Goal: Task Accomplishment & Management: Manage account settings

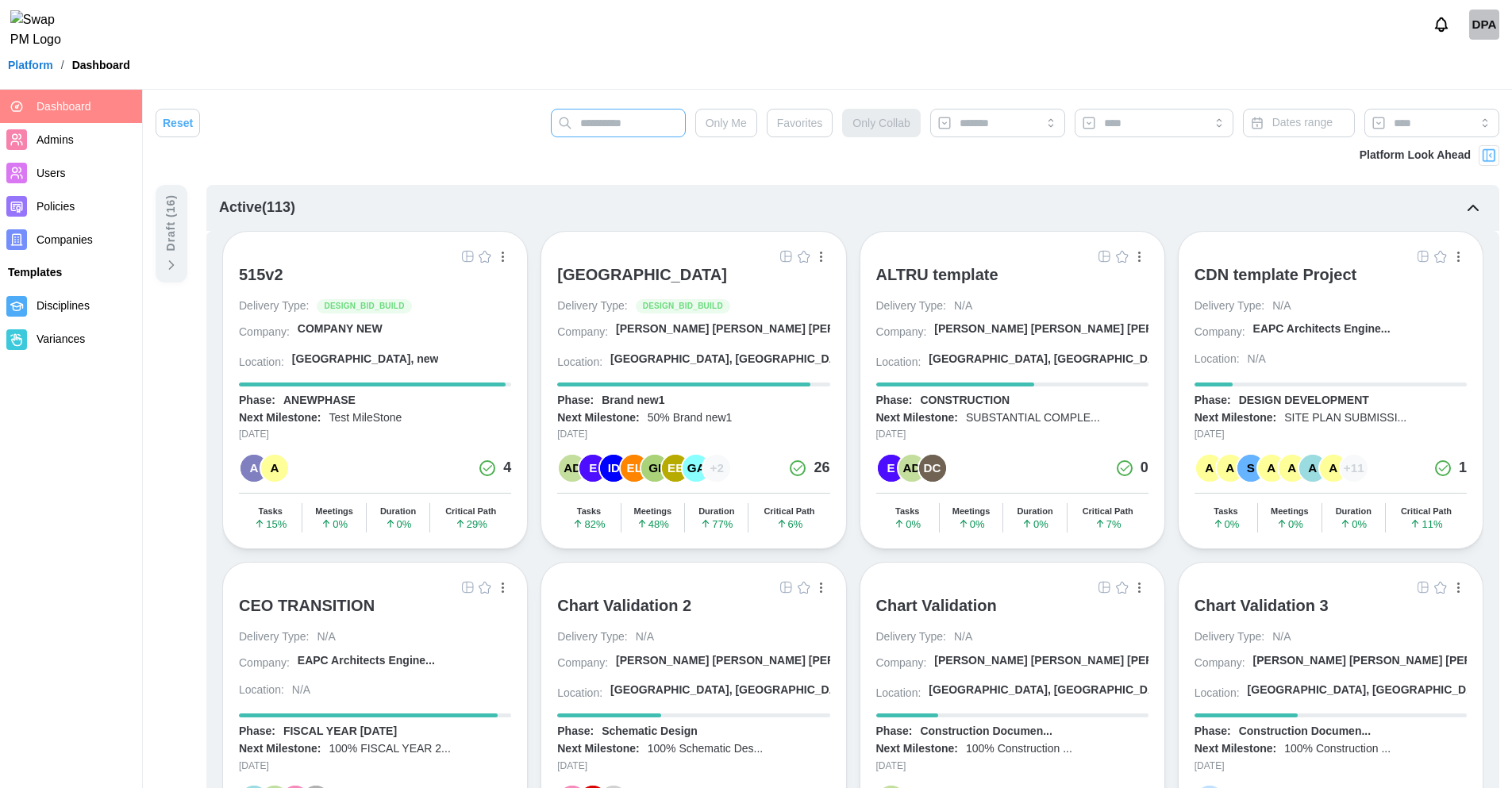
click at [630, 118] on input "text" at bounding box center [618, 123] width 135 height 28
type input "*****"
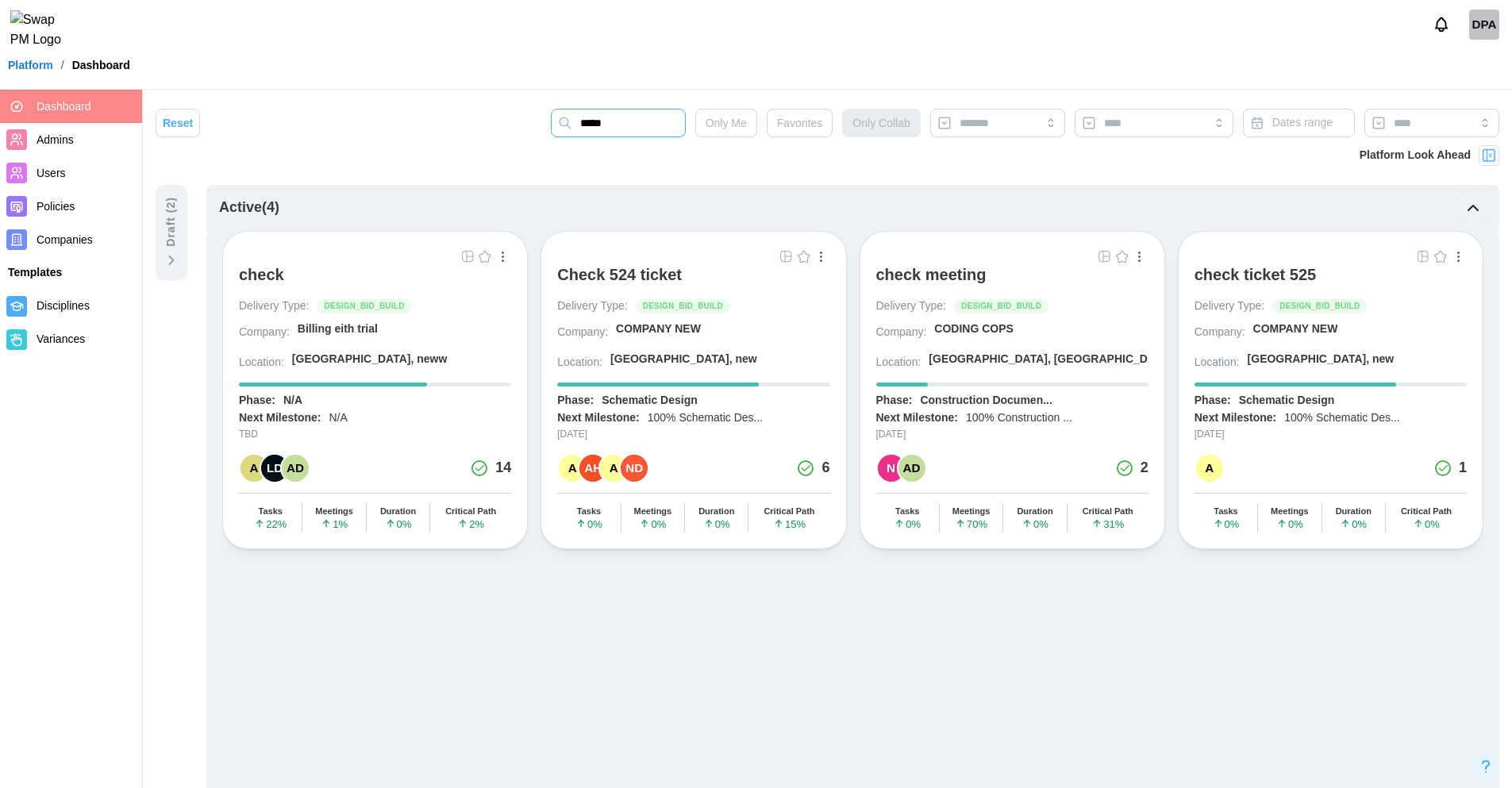
type input "*****"
click at [255, 283] on div "check" at bounding box center [261, 274] width 45 height 19
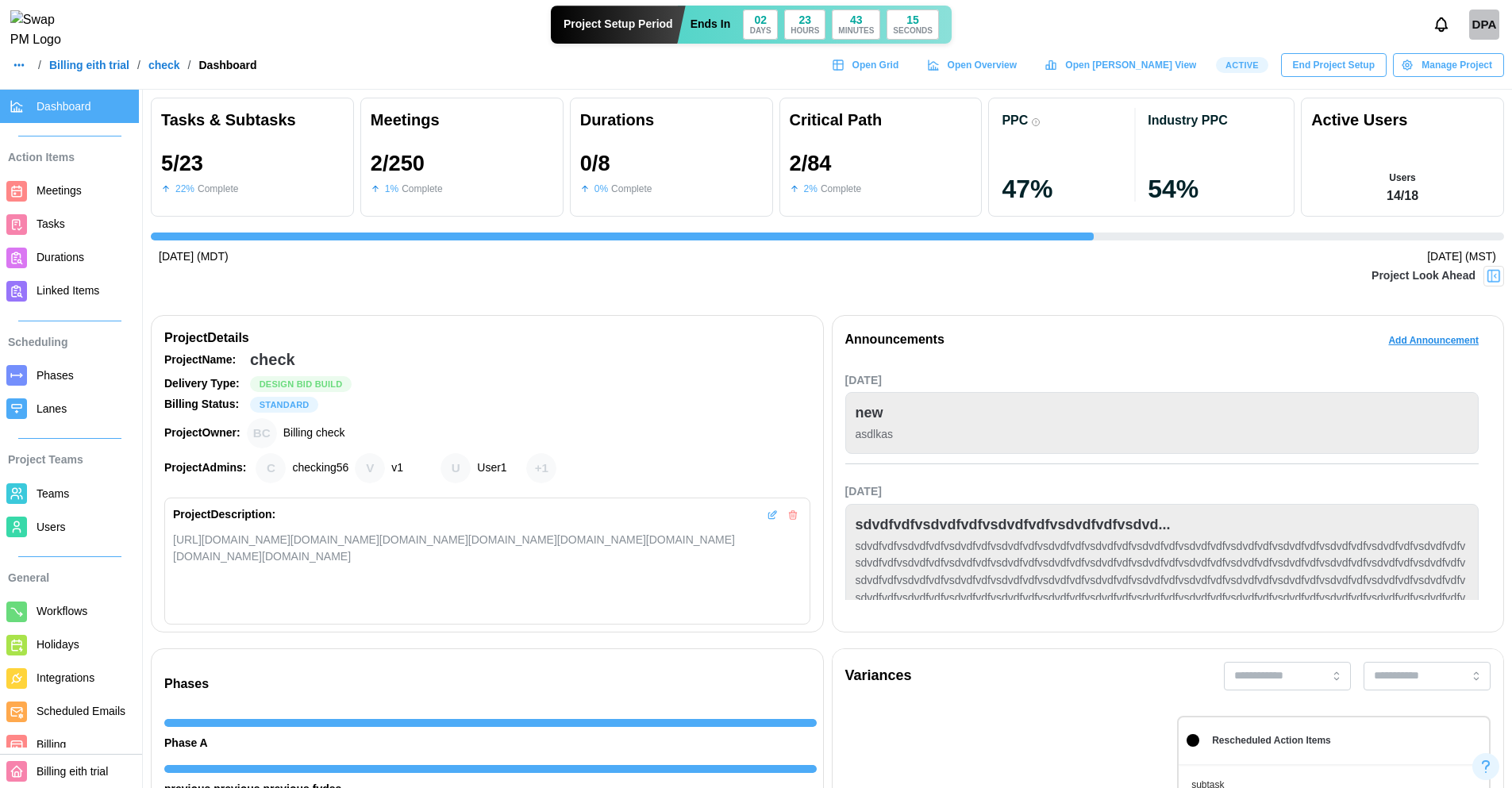
scroll to position [0, 3609]
click at [1430, 77] on span "Manage Project" at bounding box center [1457, 65] width 71 height 23
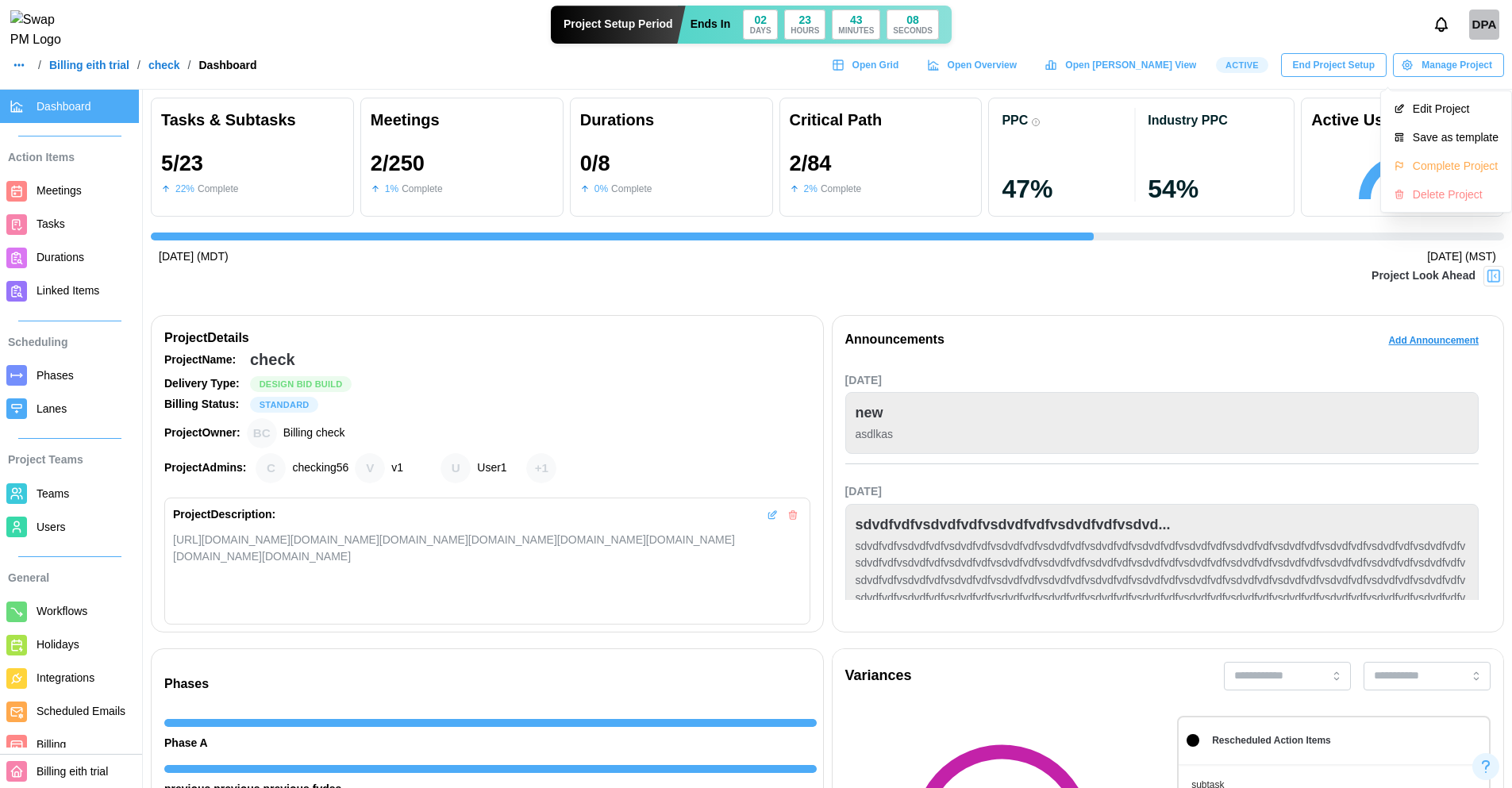
click at [1430, 77] on span "Manage Project" at bounding box center [1457, 65] width 71 height 23
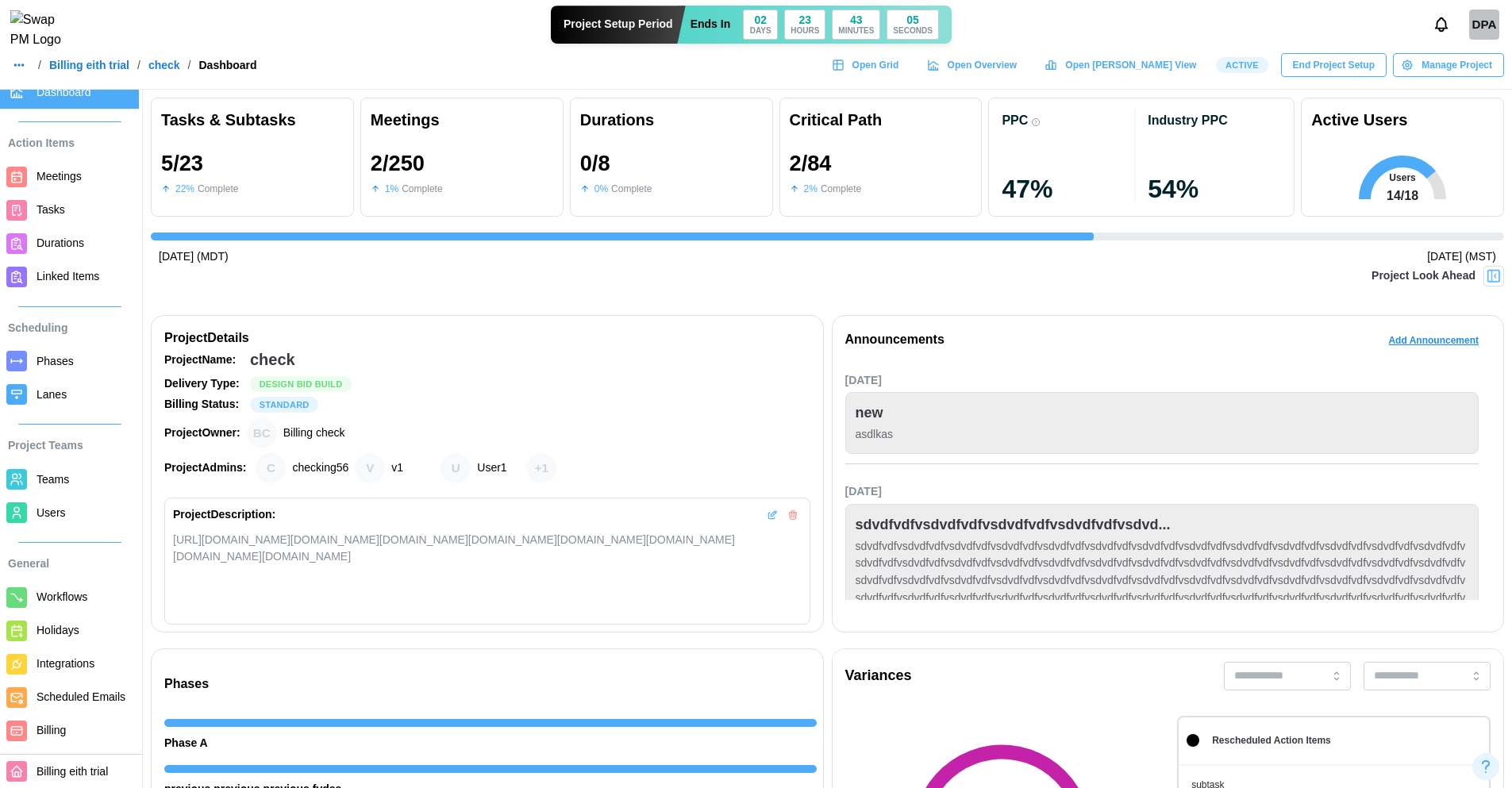
scroll to position [0, 0]
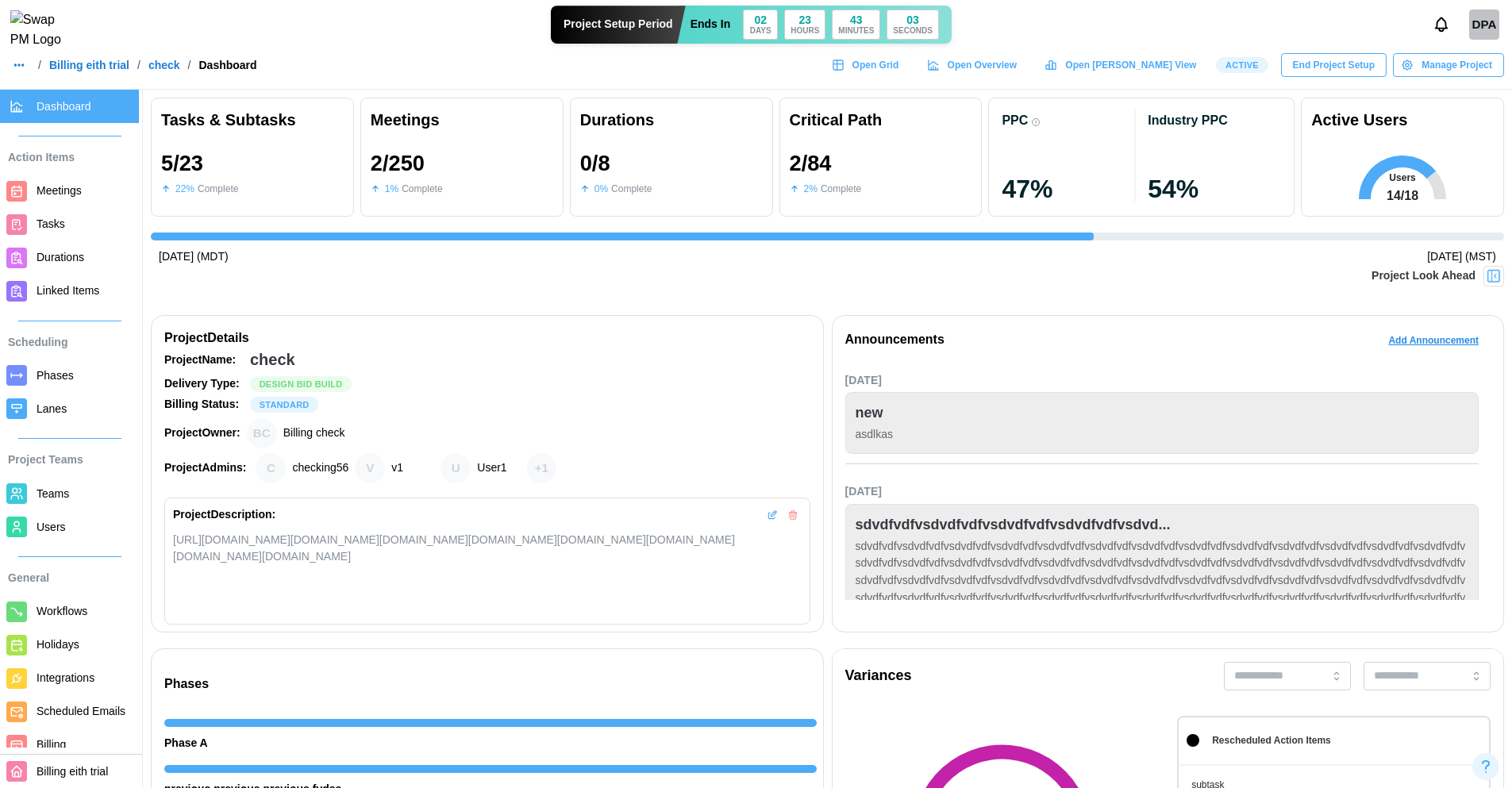
click at [62, 527] on span "Users" at bounding box center [51, 526] width 29 height 13
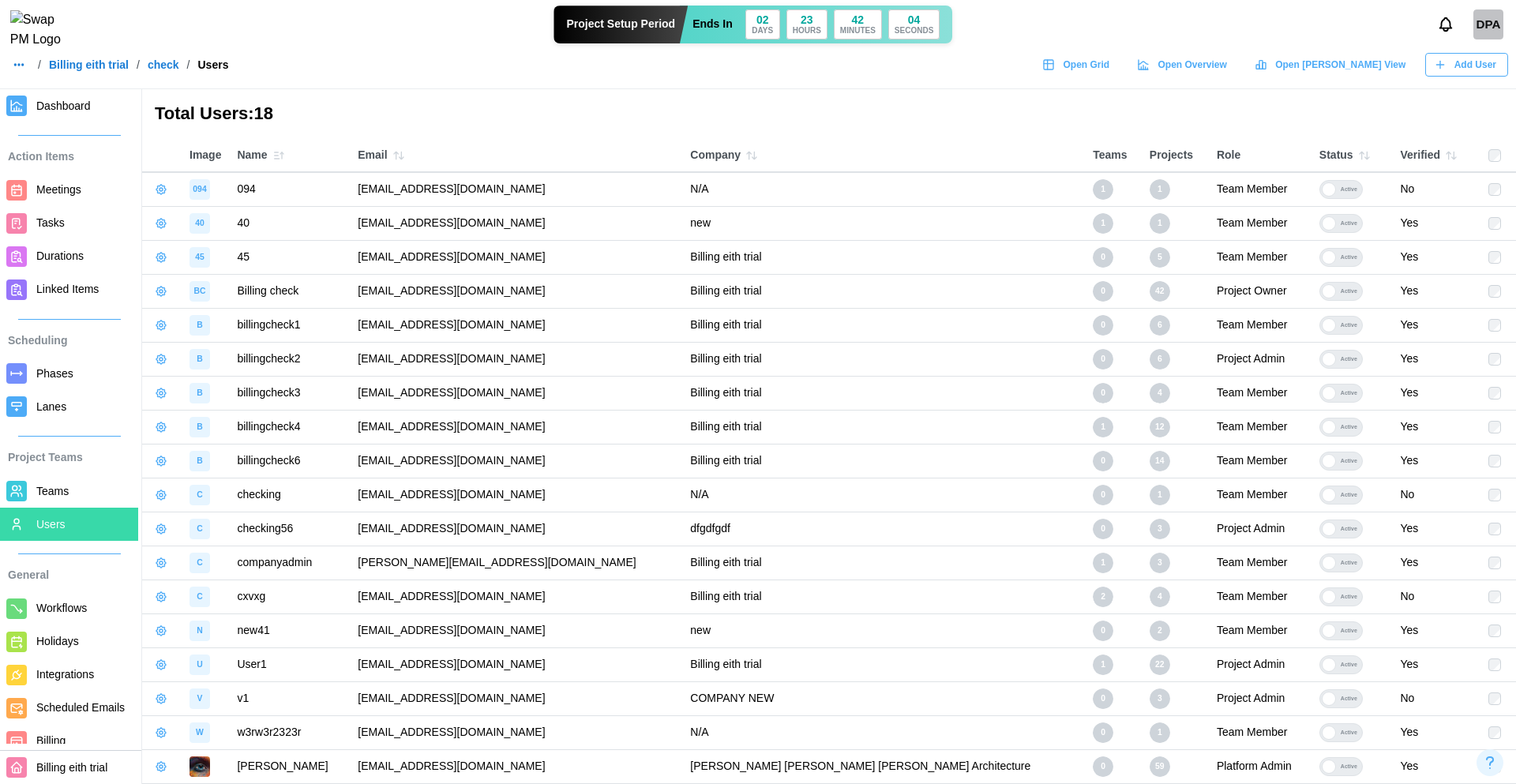
click at [41, 112] on span "Dashboard" at bounding box center [84, 106] width 96 height 20
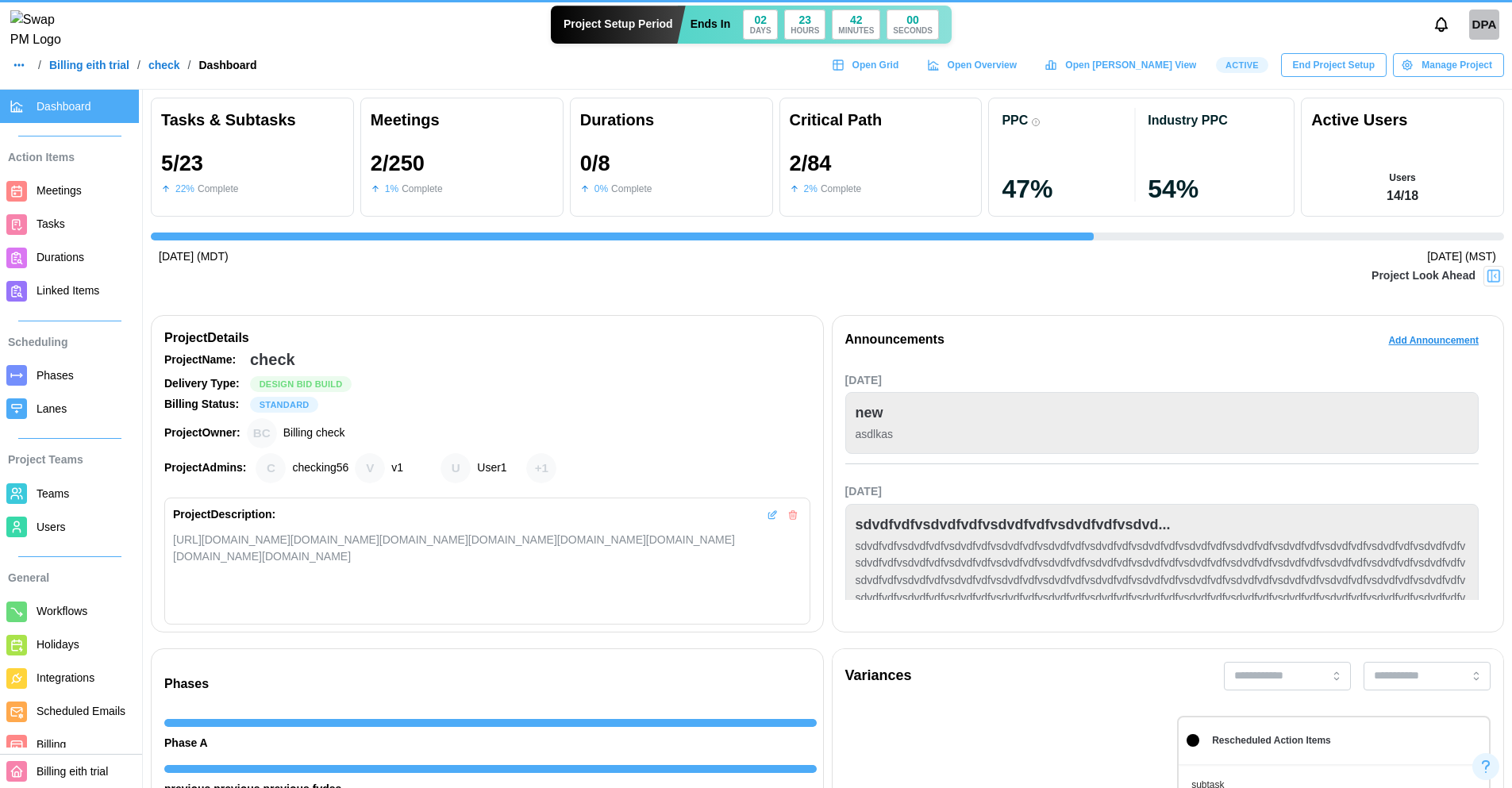
scroll to position [0, 3609]
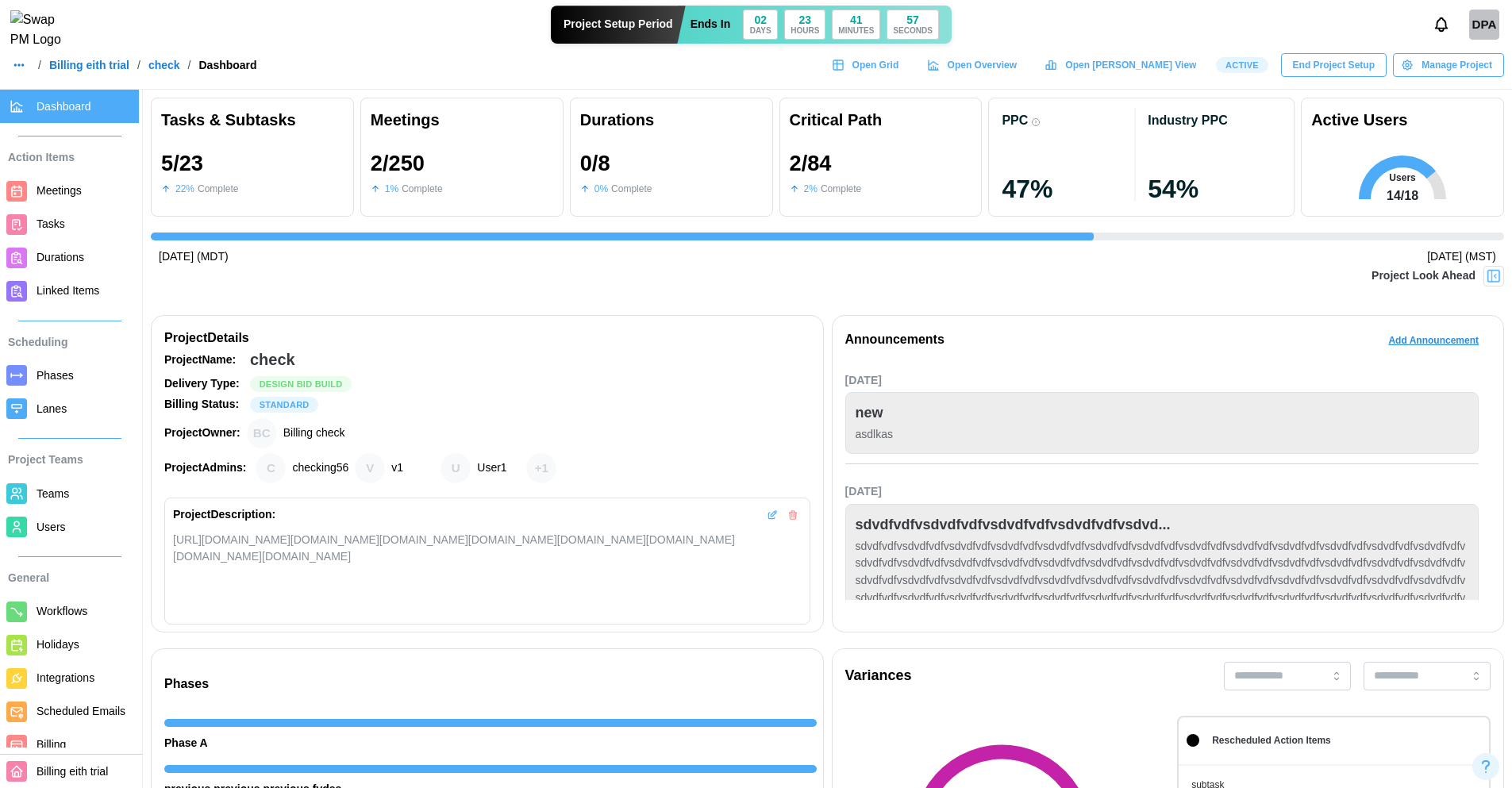
click at [1427, 77] on span "Manage Project" at bounding box center [1457, 65] width 71 height 23
click at [1416, 160] on div "Complete Project" at bounding box center [1455, 165] width 85 height 13
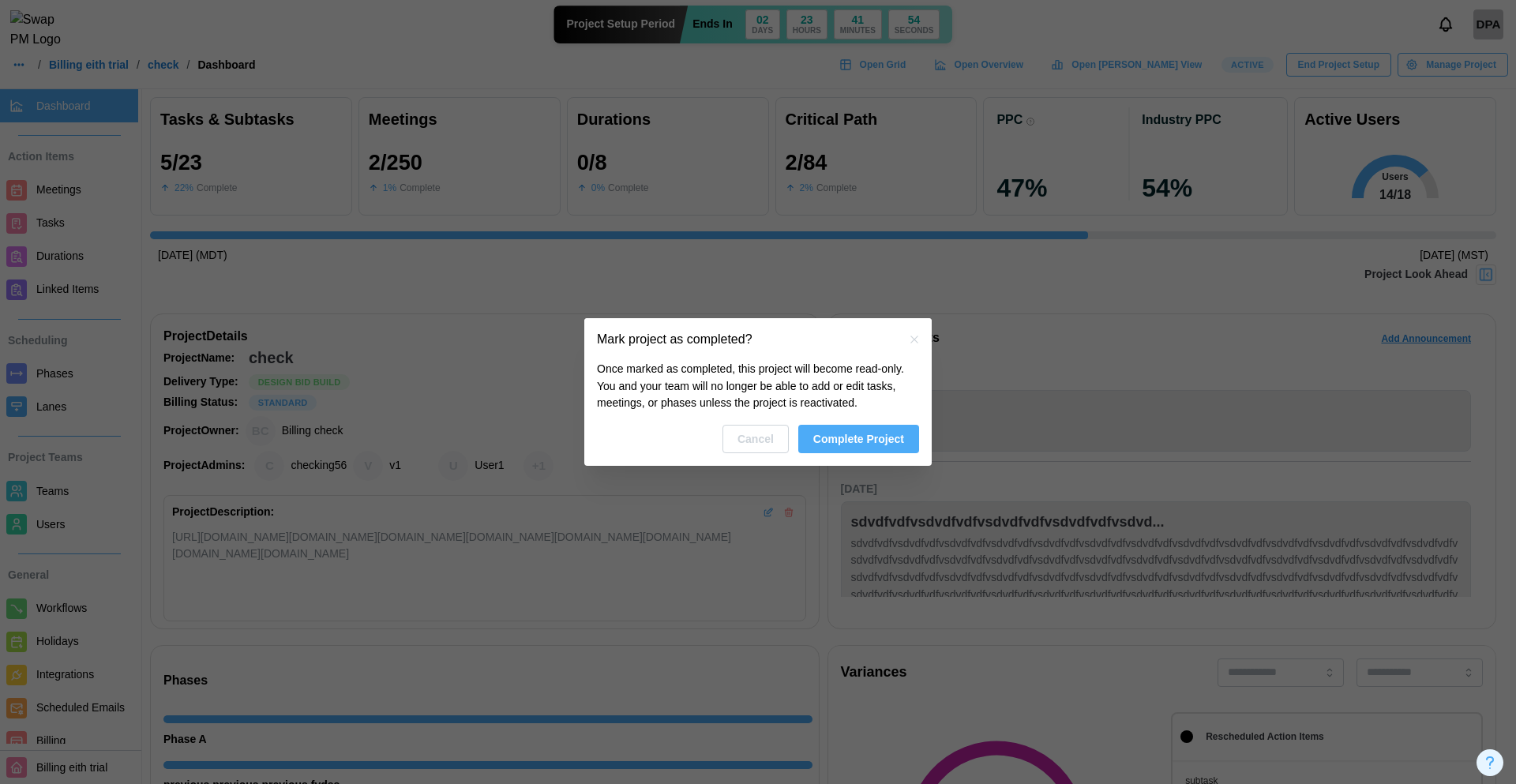
click at [859, 434] on span "Complete Project" at bounding box center [858, 438] width 91 height 26
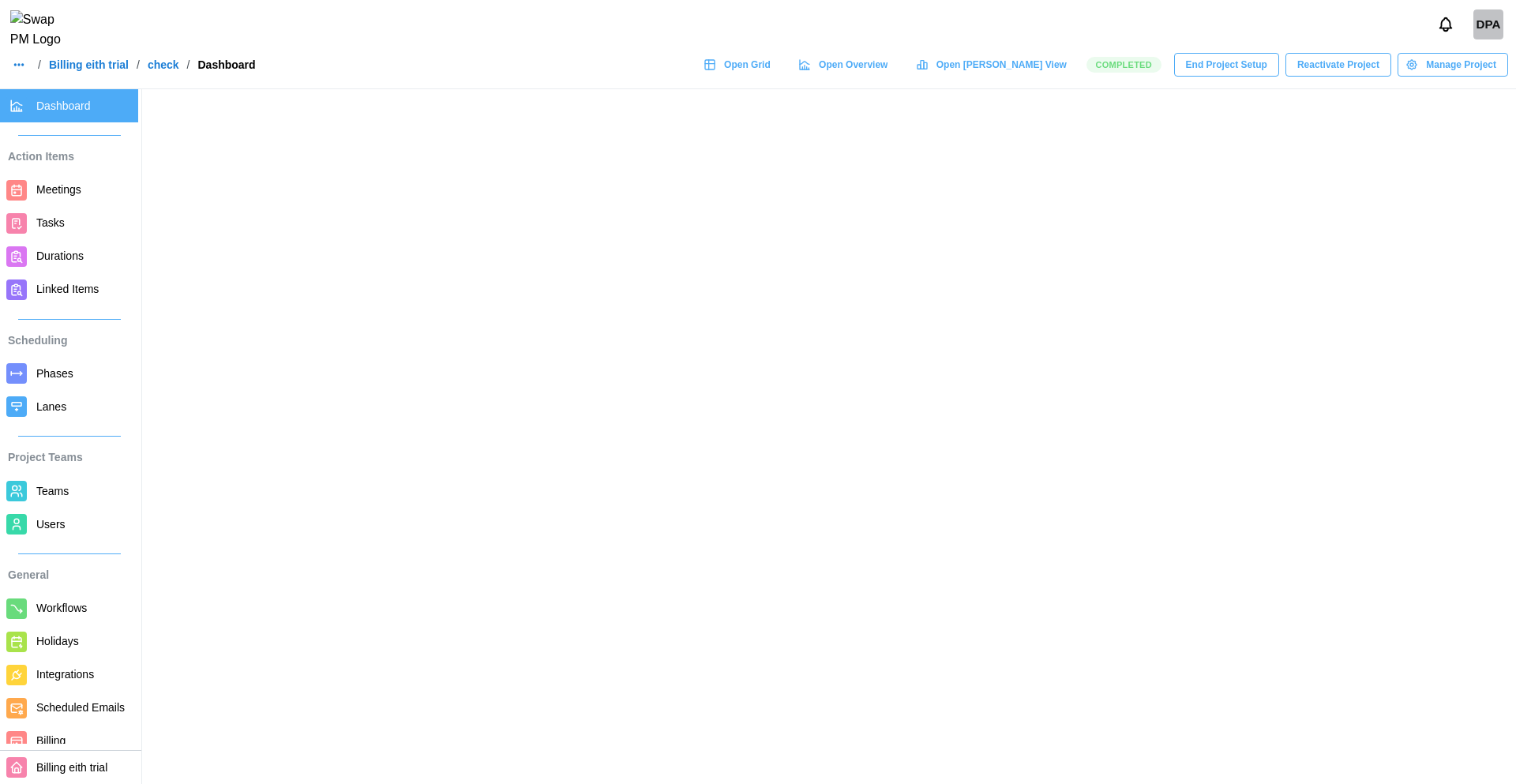
click at [1460, 76] on span "Manage Project" at bounding box center [1461, 64] width 70 height 22
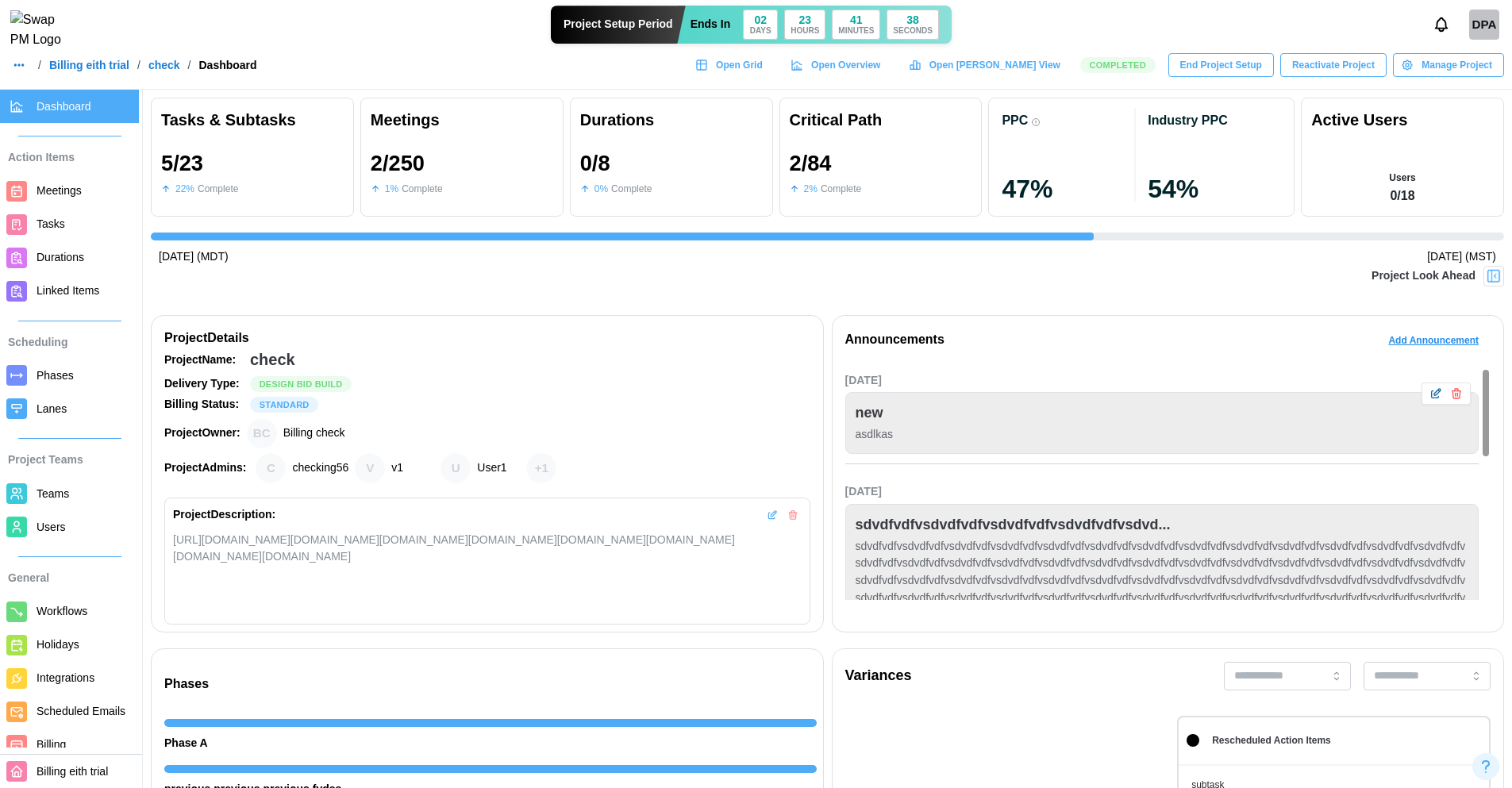
scroll to position [0, 3609]
click at [1433, 67] on span "Manage Project" at bounding box center [1457, 65] width 71 height 23
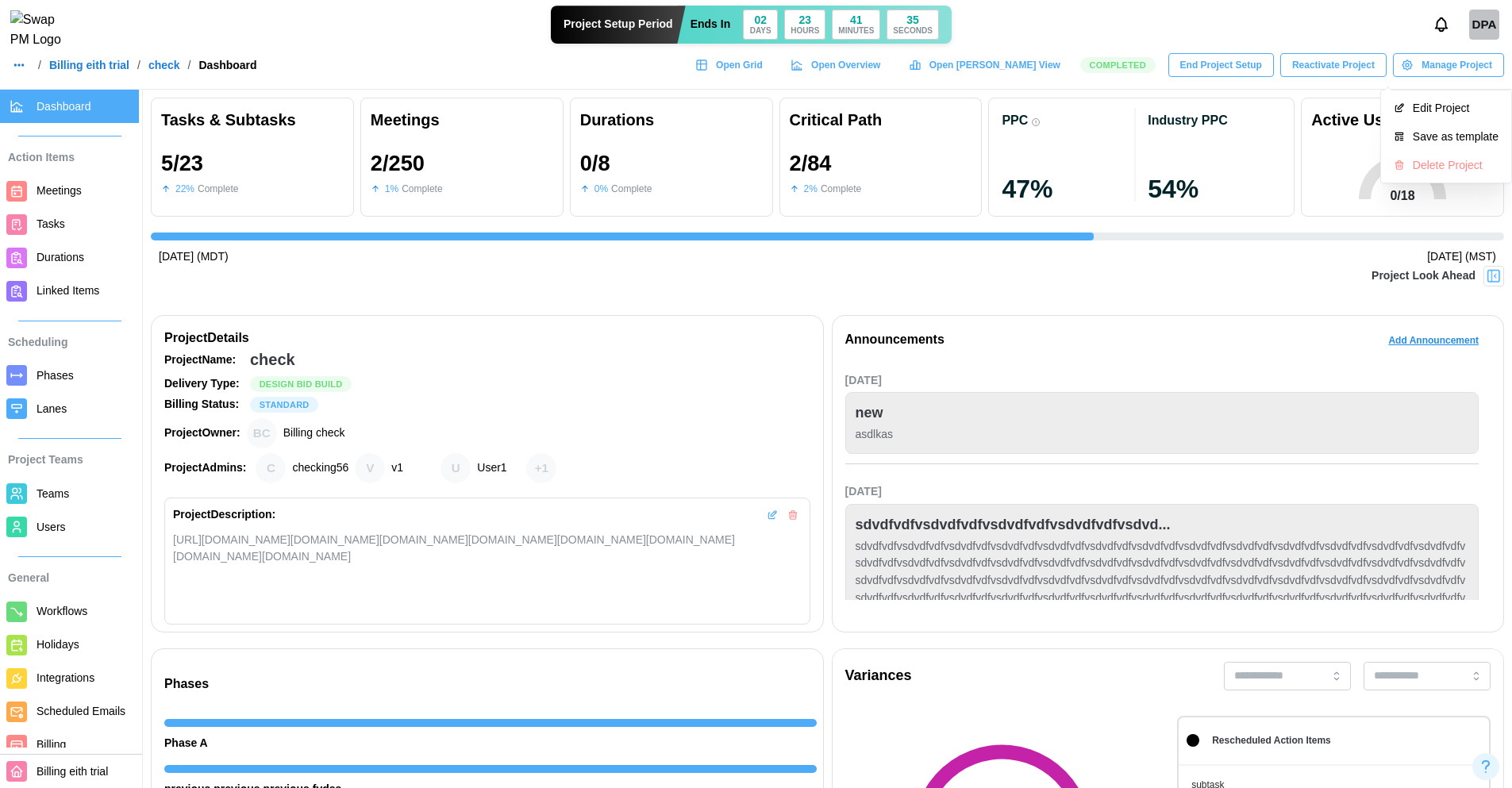
click at [1433, 67] on span "Manage Project" at bounding box center [1457, 65] width 71 height 23
